Goal: Task Accomplishment & Management: Complete application form

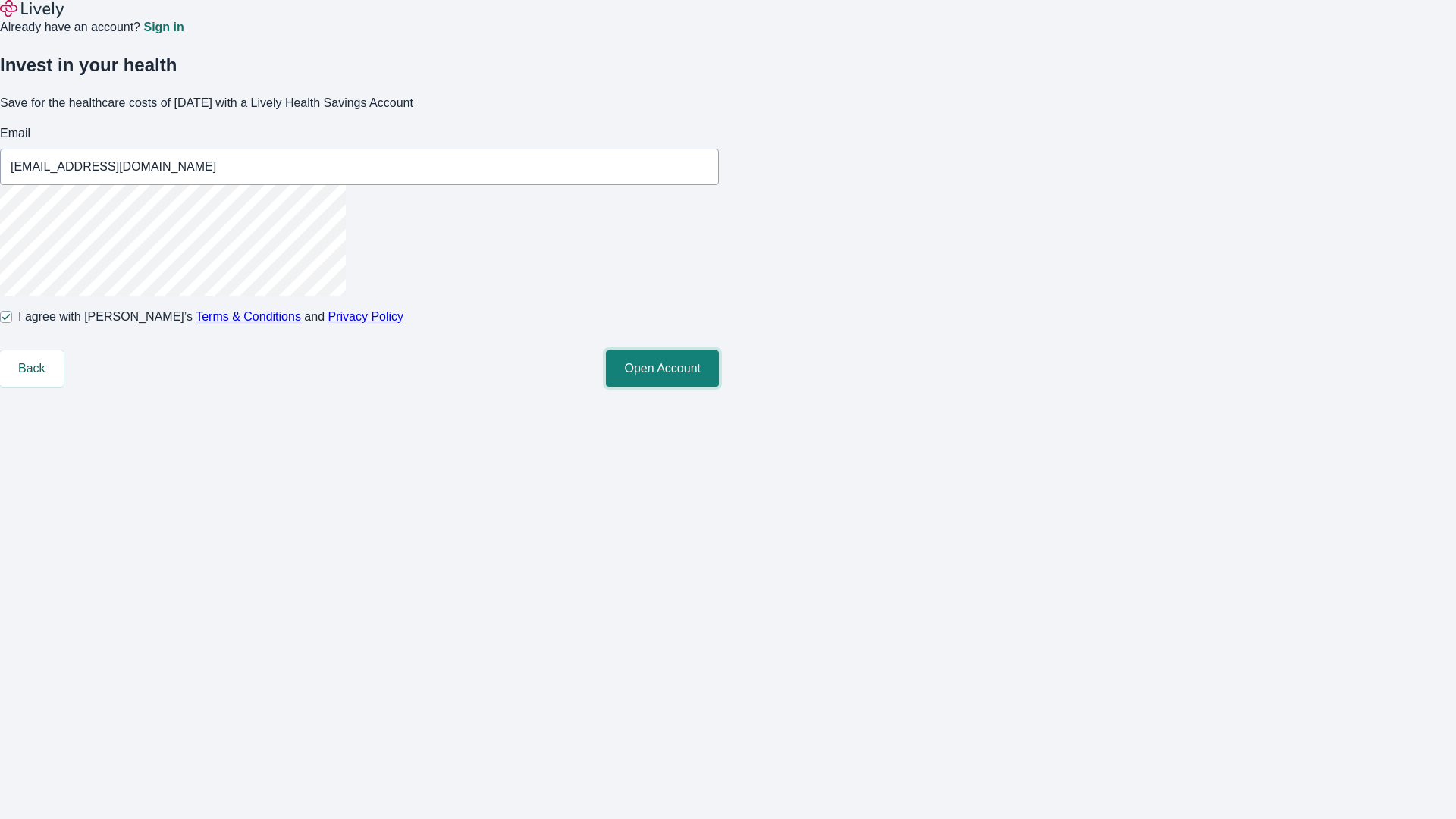
click at [719, 387] on button "Open Account" at bounding box center [662, 367] width 113 height 36
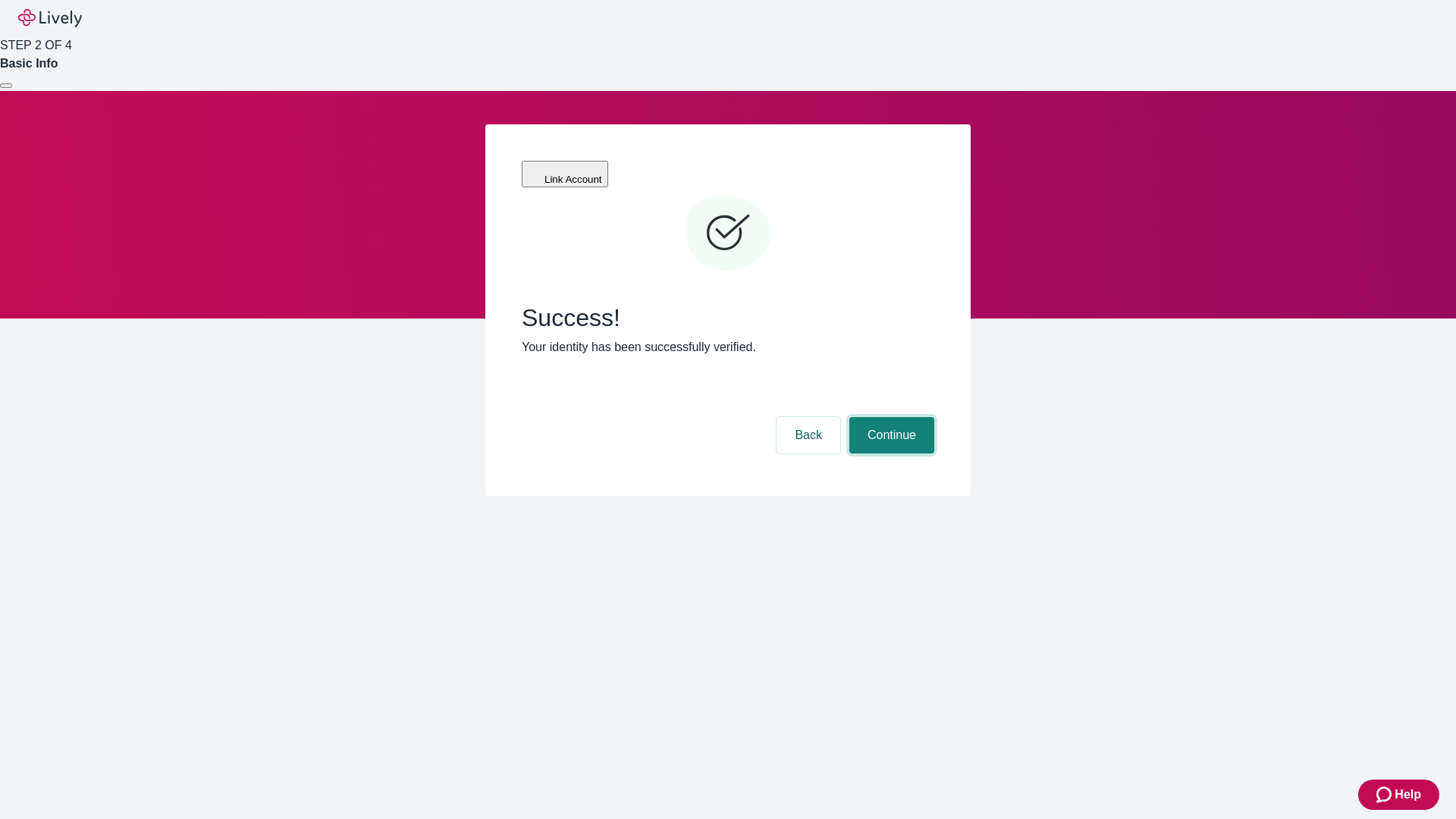
click at [890, 417] on button "Continue" at bounding box center [892, 435] width 85 height 36
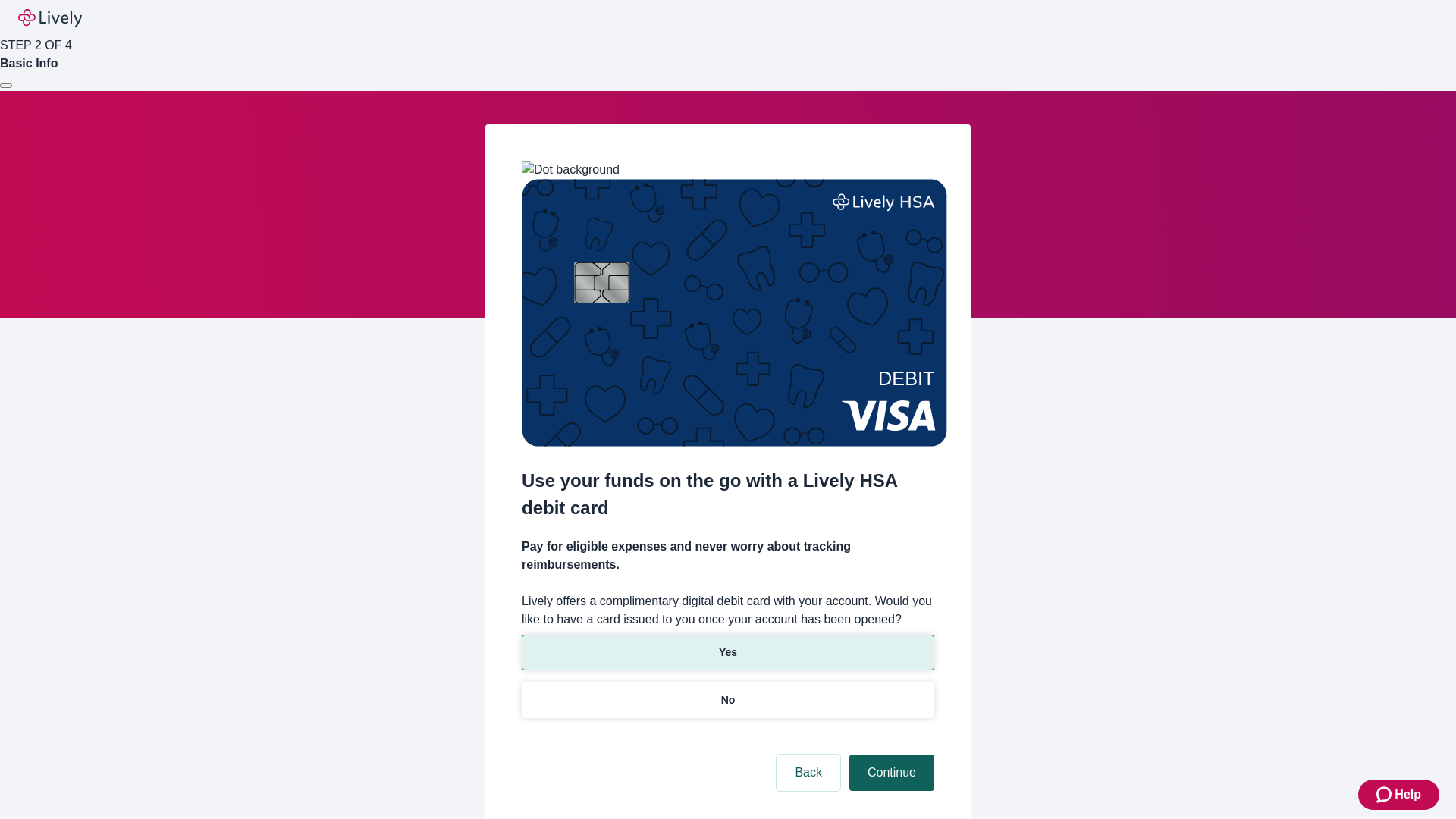
click at [727, 644] on p "Yes" at bounding box center [728, 652] width 18 height 16
click at [890, 754] on button "Continue" at bounding box center [892, 772] width 85 height 36
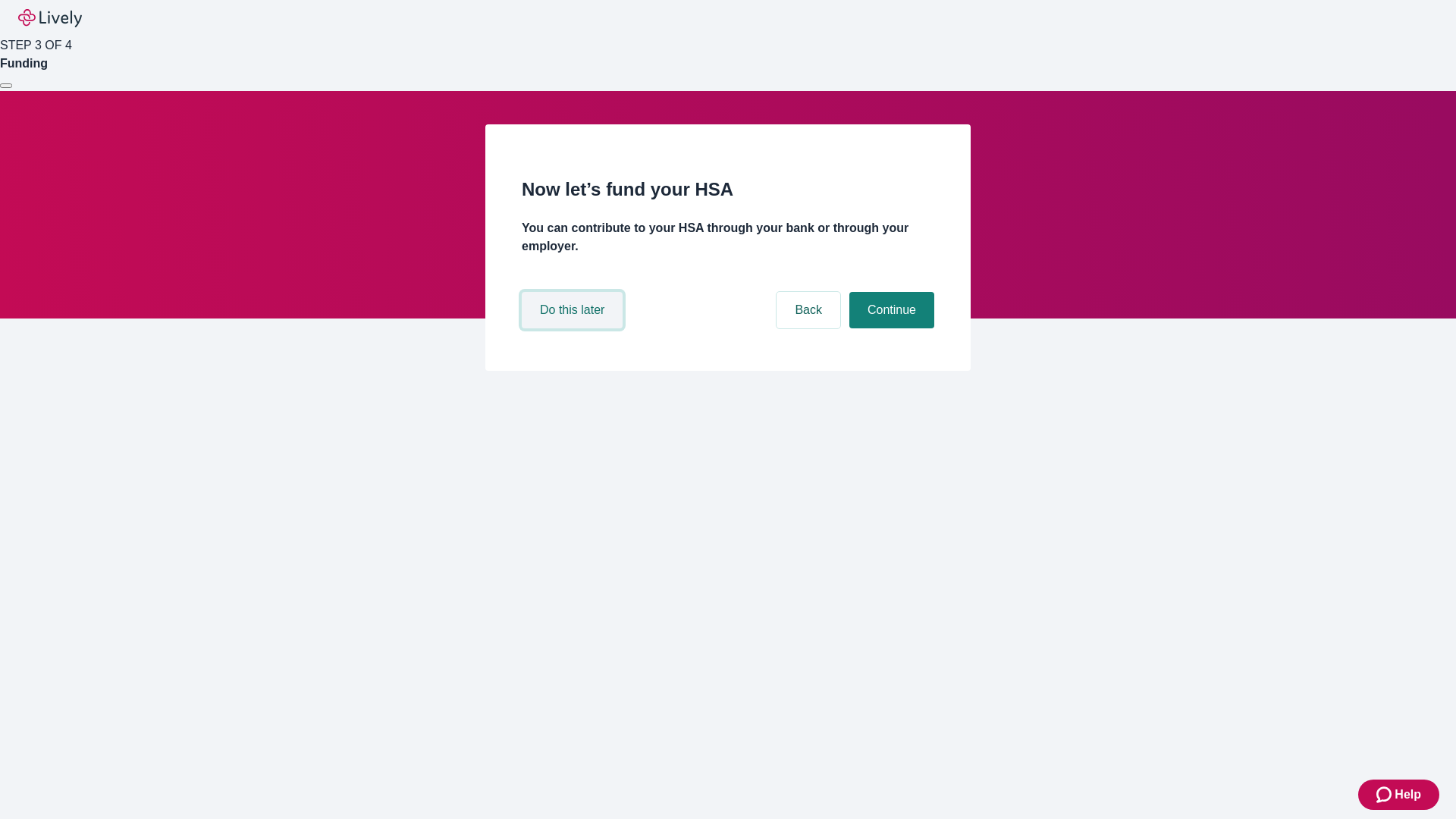
click at [574, 328] on button "Do this later" at bounding box center [572, 309] width 101 height 36
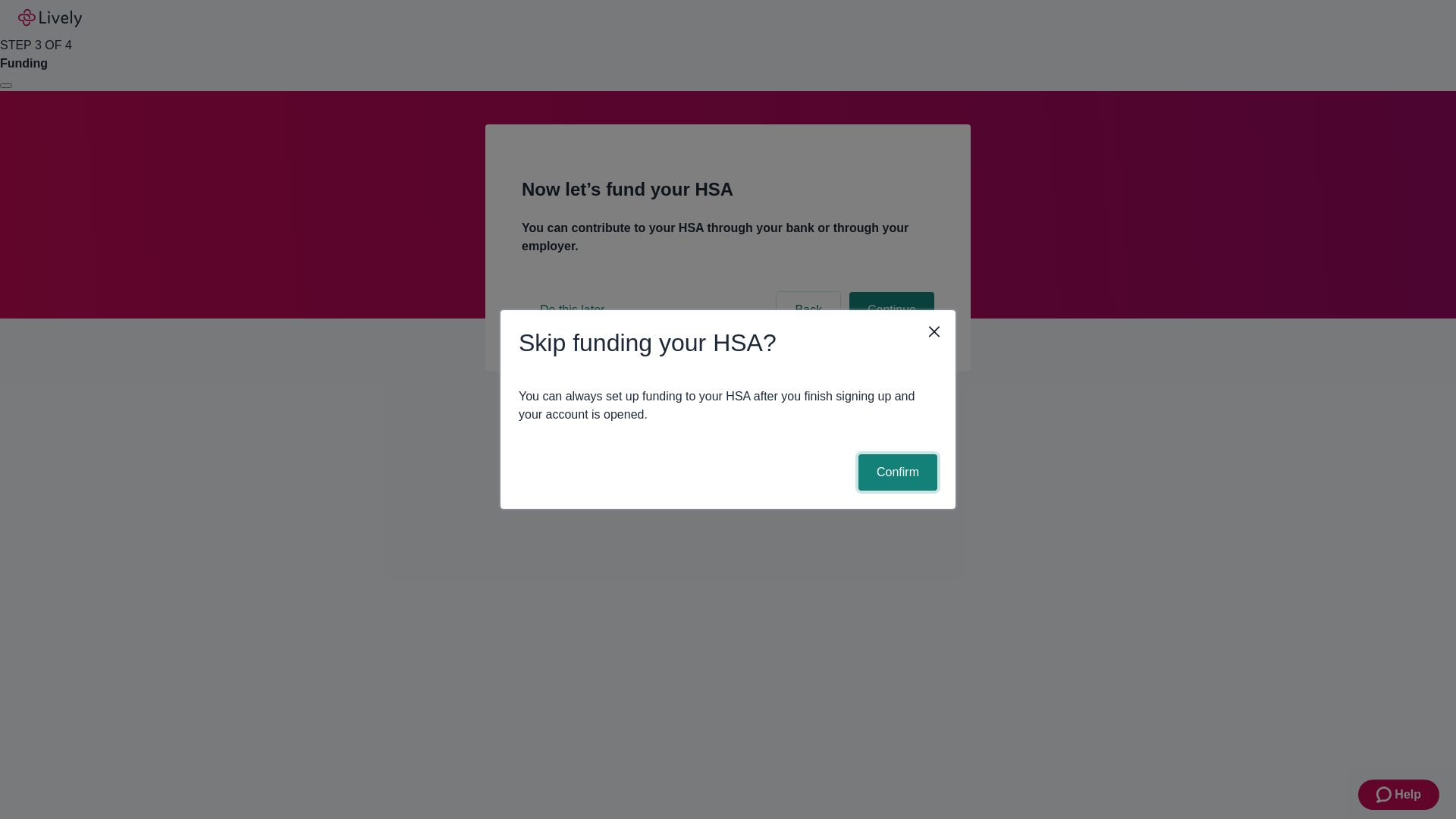
click at [896, 472] on button "Confirm" at bounding box center [897, 472] width 79 height 36
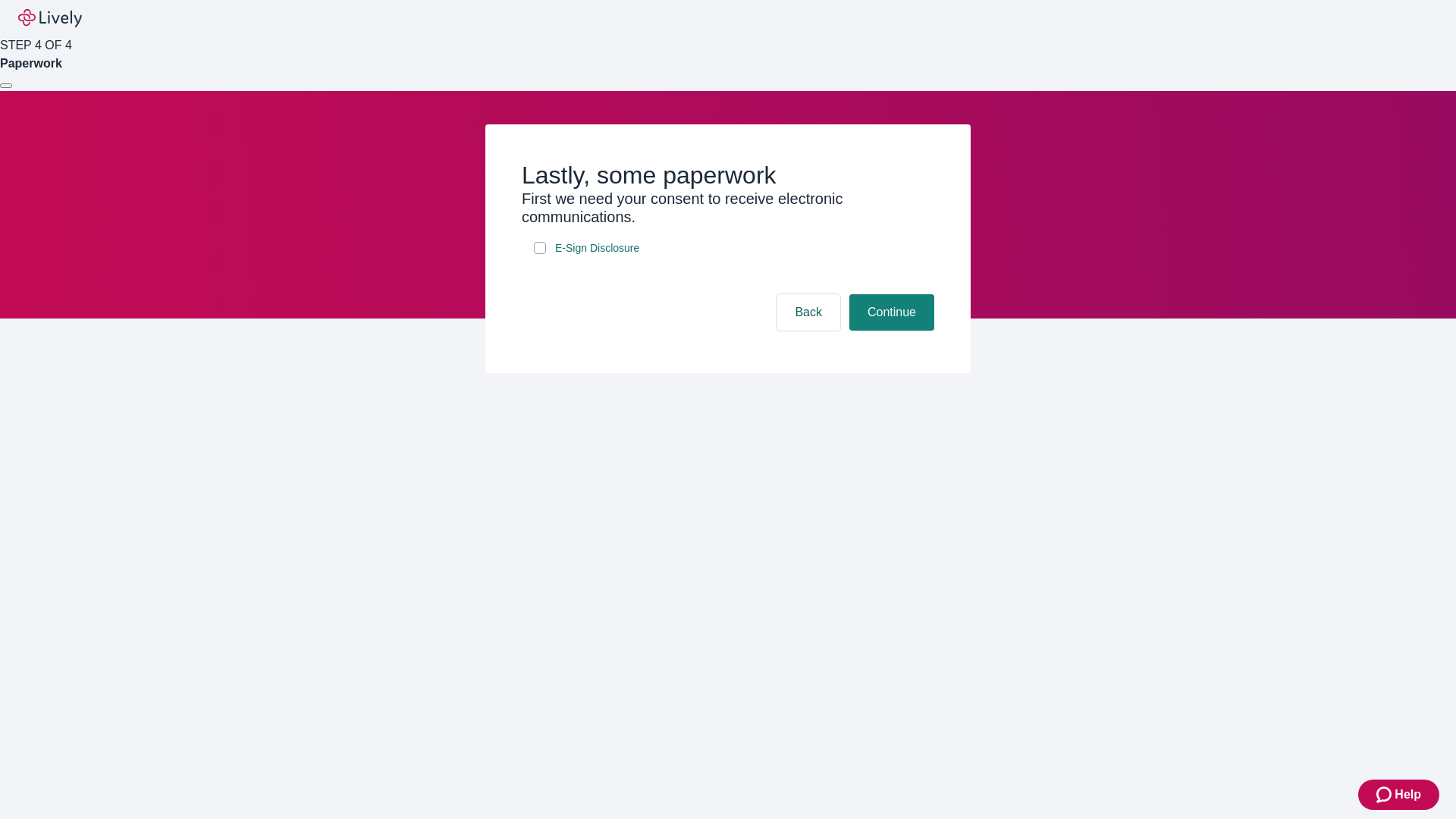
click at [540, 254] on input "E-Sign Disclosure" at bounding box center [540, 247] width 12 height 12
checkbox input "true"
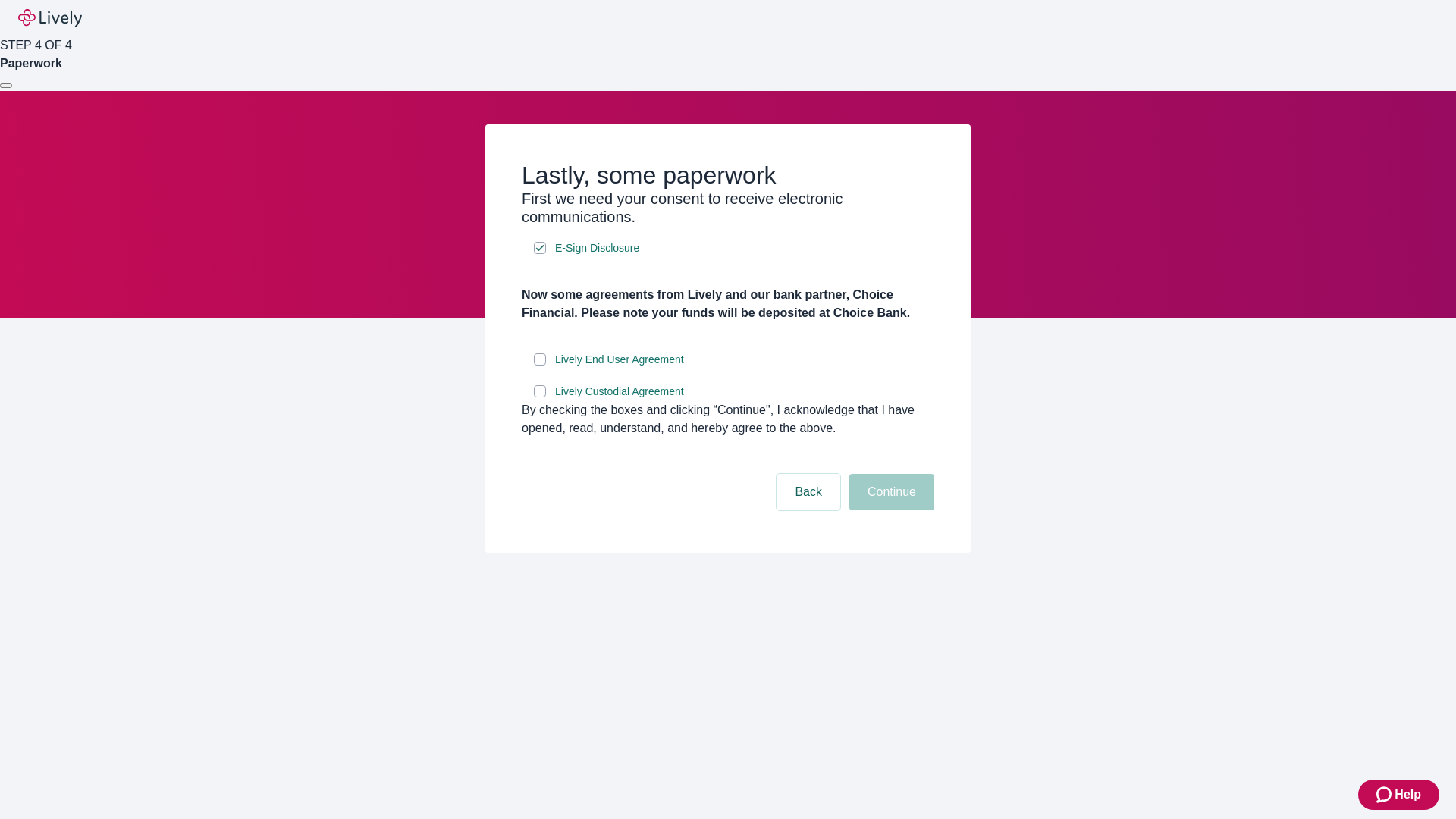
click at [540, 366] on input "Lively End User Agreement" at bounding box center [540, 359] width 12 height 12
checkbox input "true"
click at [540, 397] on input "Lively Custodial Agreement" at bounding box center [540, 391] width 12 height 12
checkbox input "true"
click at [890, 511] on button "Continue" at bounding box center [892, 491] width 85 height 36
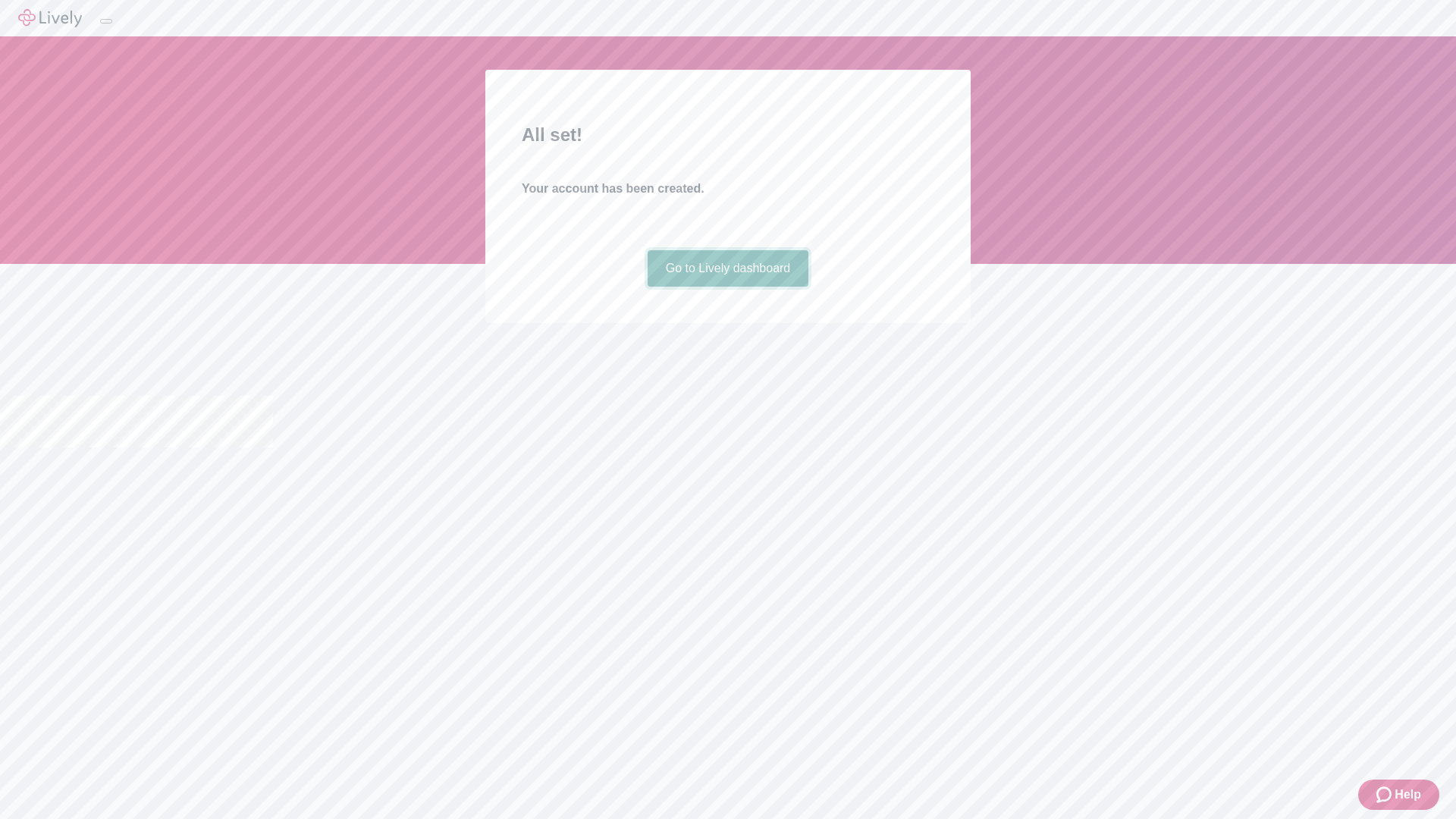
click at [727, 286] on link "Go to Lively dashboard" at bounding box center [728, 268] width 162 height 36
